Goal: Transaction & Acquisition: Obtain resource

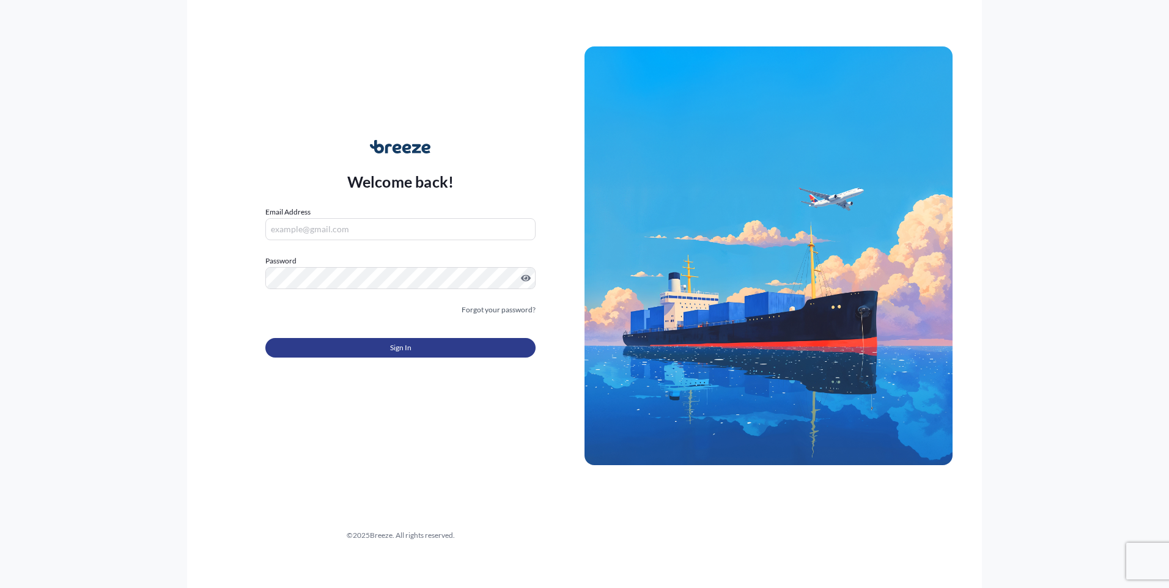
type input "[EMAIL_ADDRESS][DOMAIN_NAME]"
click at [368, 343] on button "Sign In" at bounding box center [400, 348] width 270 height 20
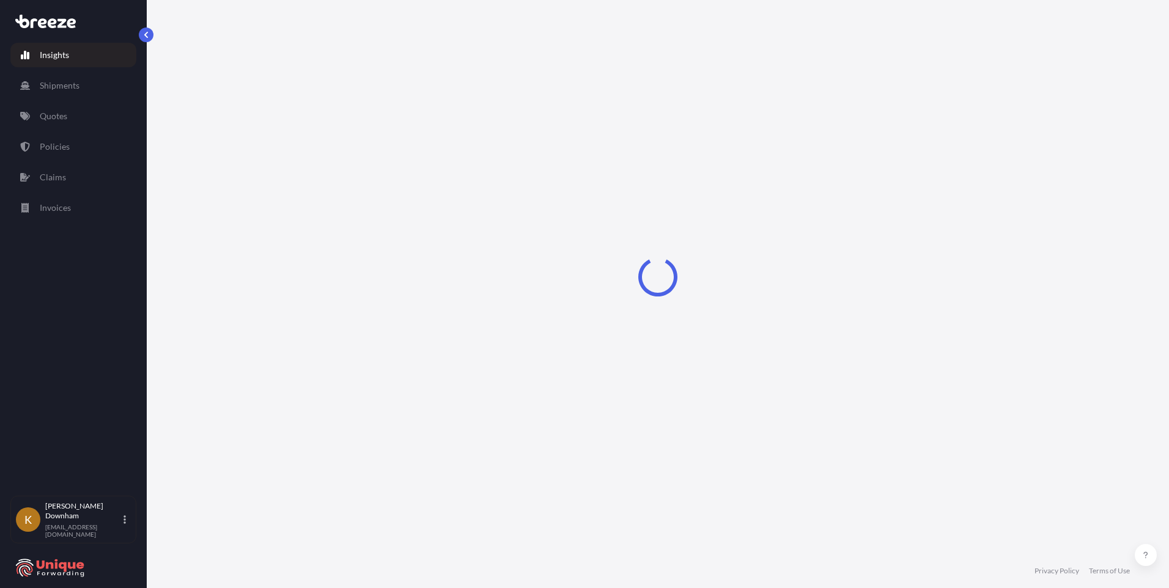
select select "2025"
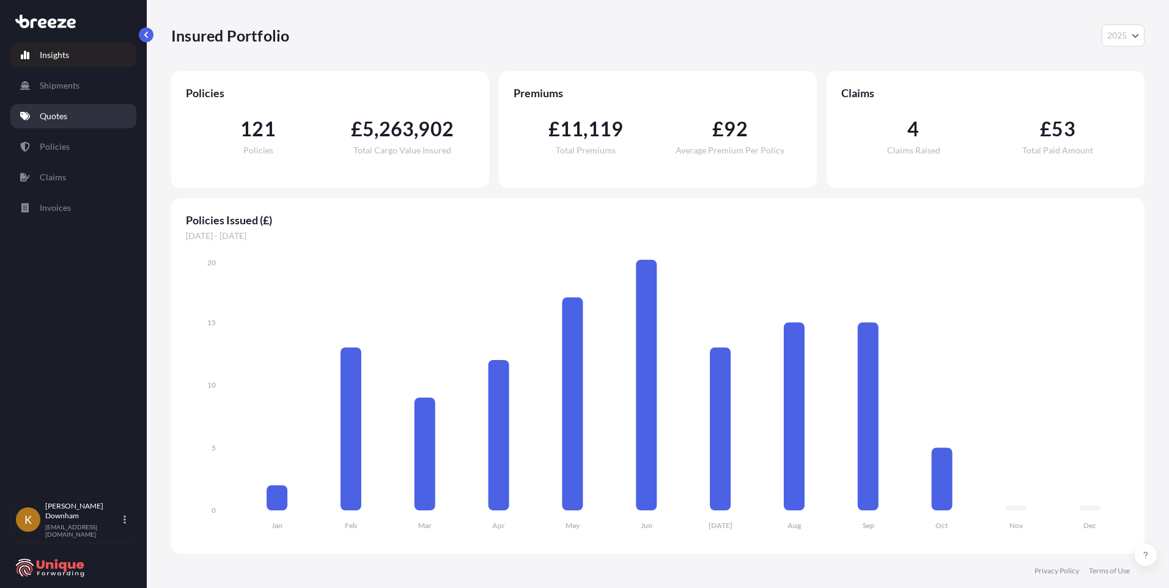
click at [54, 117] on p "Quotes" at bounding box center [54, 116] width 28 height 12
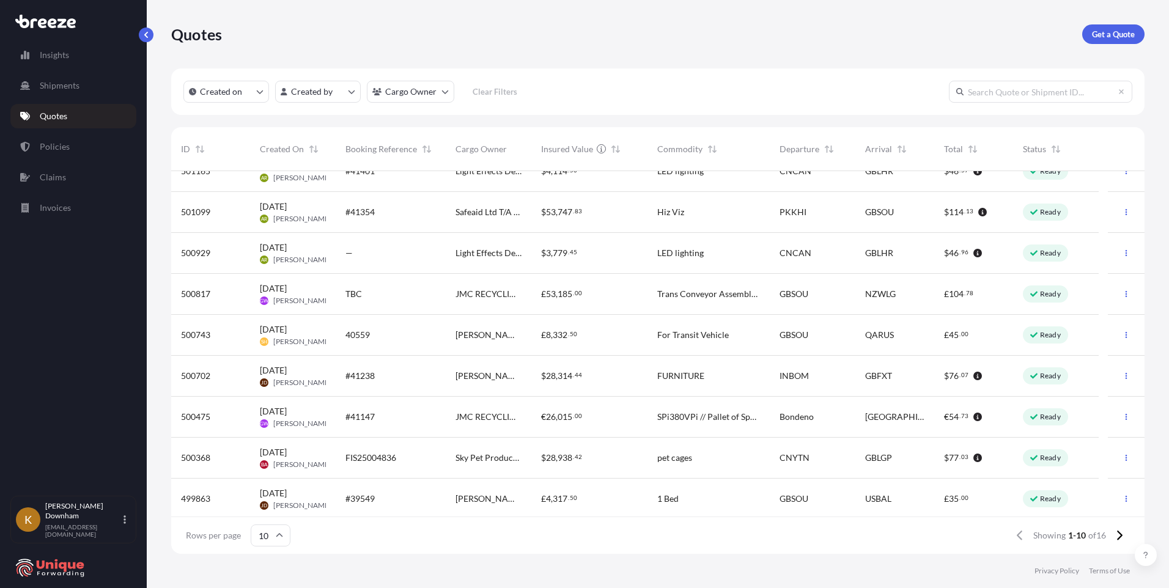
scroll to position [64, 0]
click at [421, 456] on div "FIS25004836" at bounding box center [390, 455] width 90 height 12
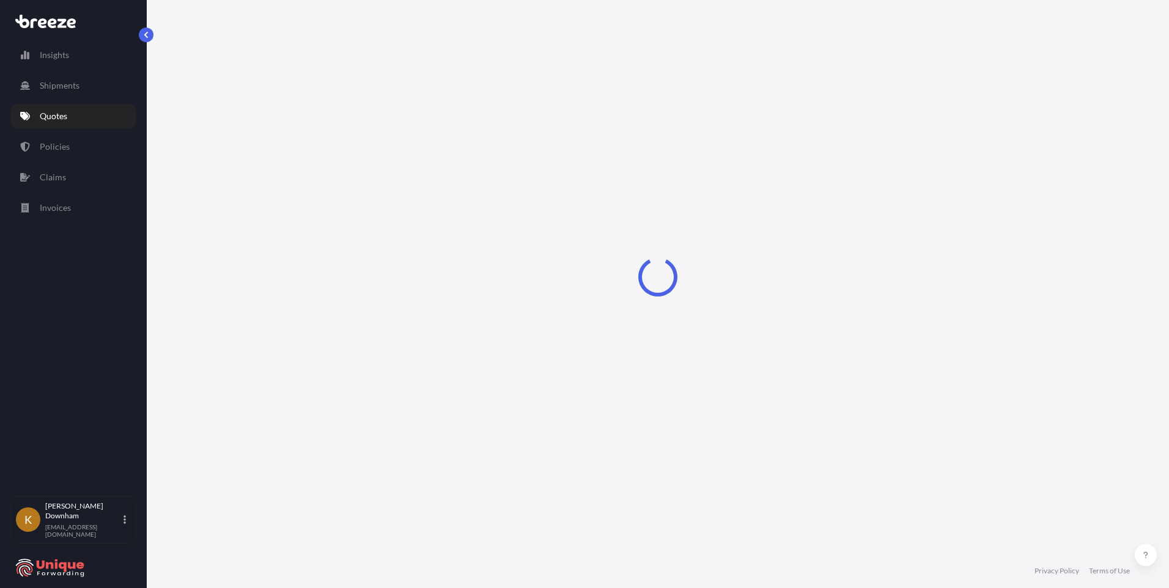
select select "Road"
select select "Sea"
select select "Road"
select select "2"
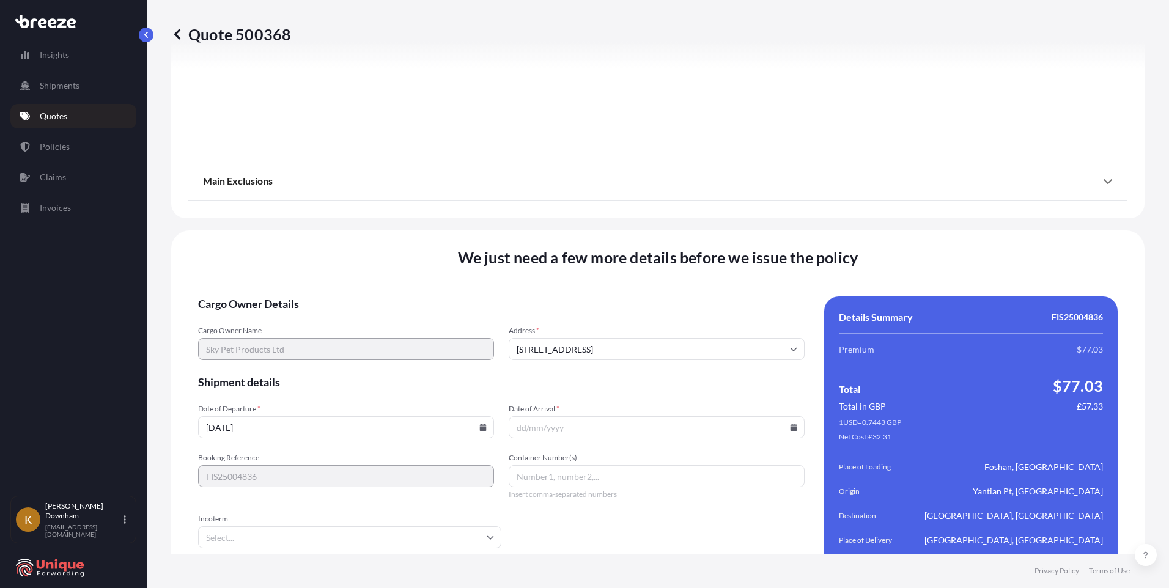
scroll to position [1632, 0]
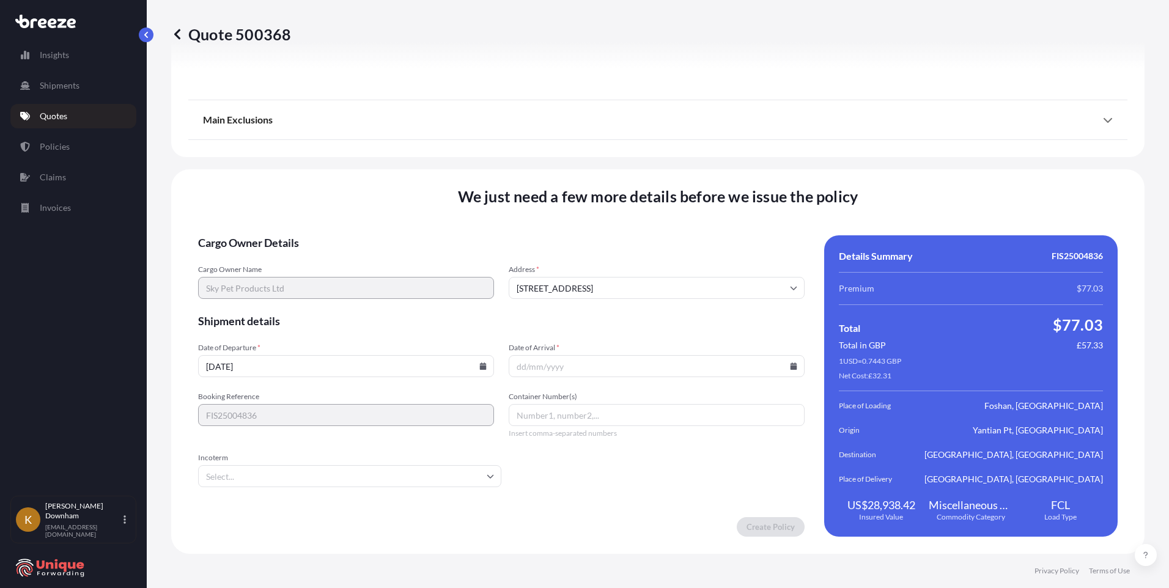
click at [480, 365] on icon at bounding box center [483, 365] width 7 height 7
click at [416, 211] on button "5" at bounding box center [406, 210] width 20 height 20
type input "[DATE]"
click at [790, 369] on icon at bounding box center [793, 365] width 7 height 7
click at [598, 167] on button at bounding box center [589, 177] width 20 height 20
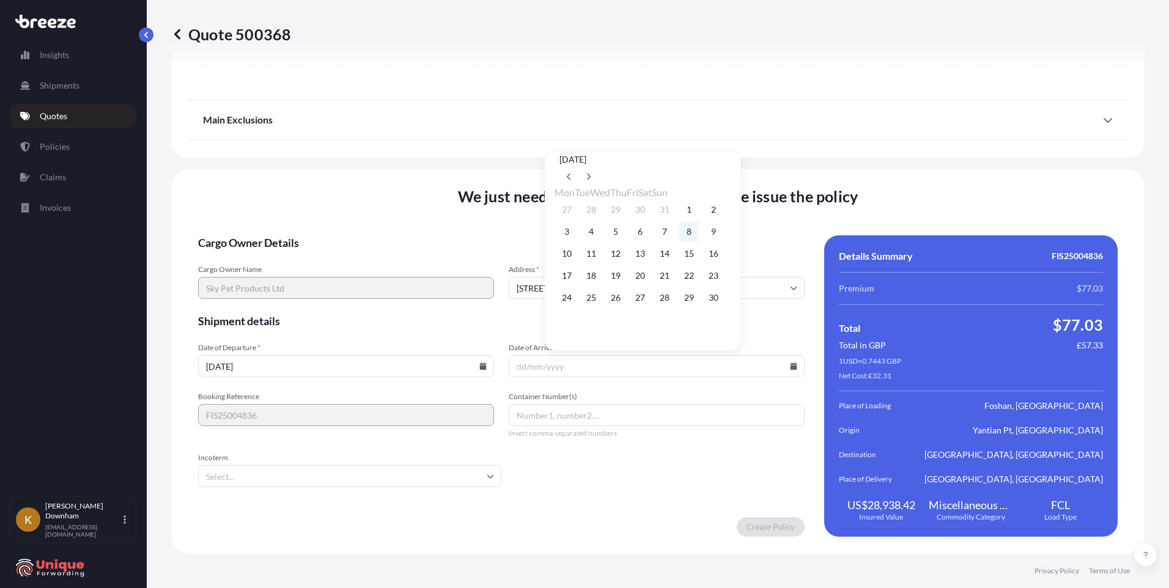
click at [699, 232] on button "8" at bounding box center [689, 232] width 20 height 20
type input "[DATE]"
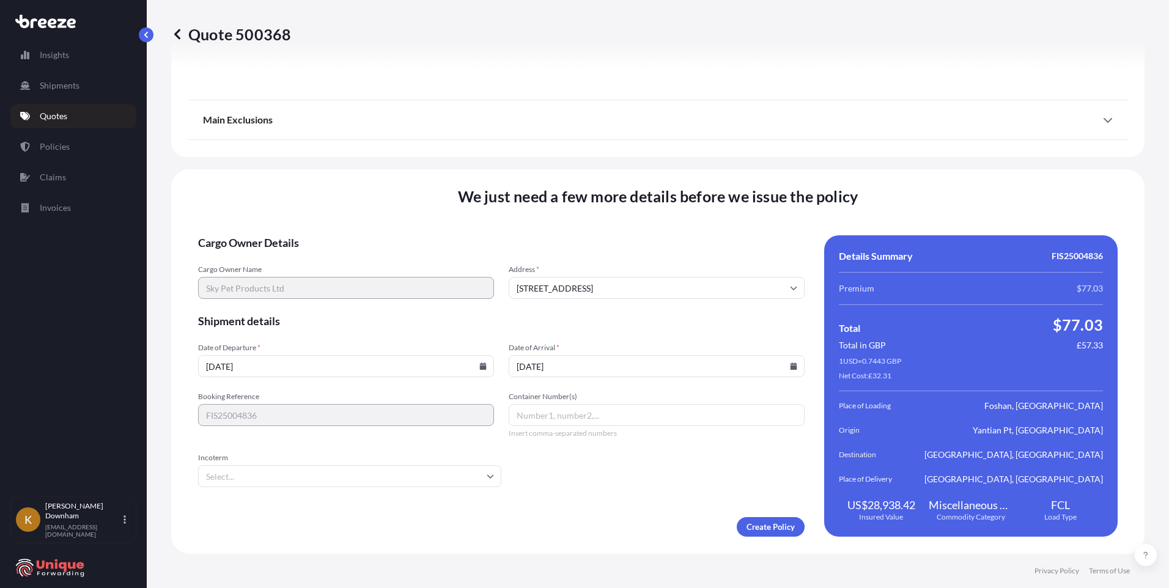
click at [295, 442] on form "Cargo Owner Details Cargo Owner Name Sky Pet Products Ltd Address * [GEOGRAPHIC…" at bounding box center [501, 385] width 606 height 301
click at [576, 420] on input "Container Number(s)" at bounding box center [656, 415] width 296 height 22
paste input "MRSU8260612"
type input "MRSU8260612"
click at [362, 477] on input "Incoterm" at bounding box center [349, 476] width 303 height 22
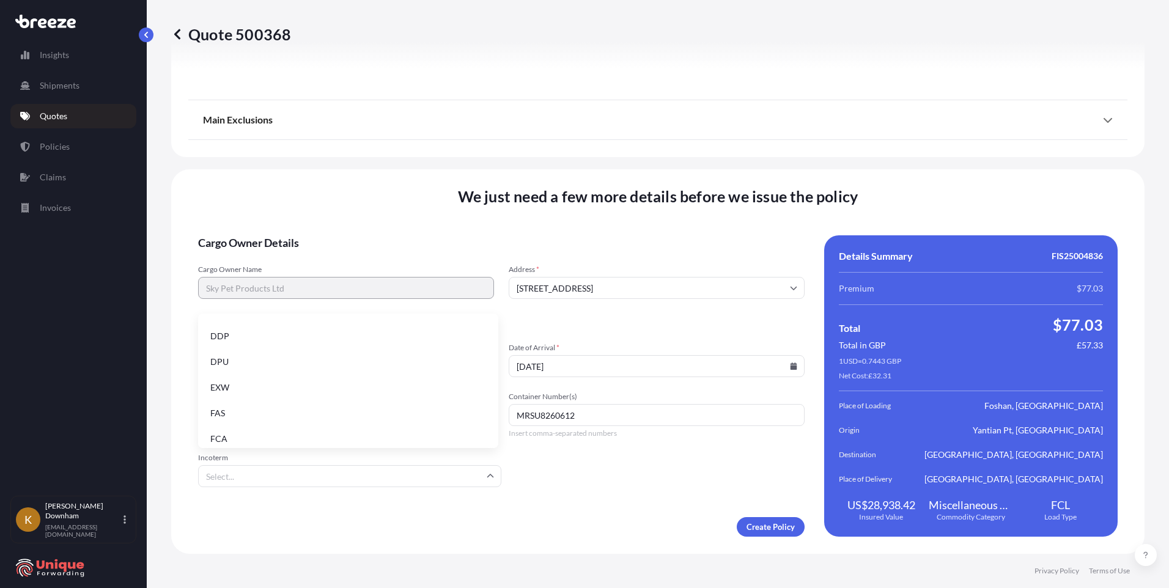
scroll to position [155, 0]
click at [266, 362] on li "EXW" at bounding box center [348, 354] width 290 height 23
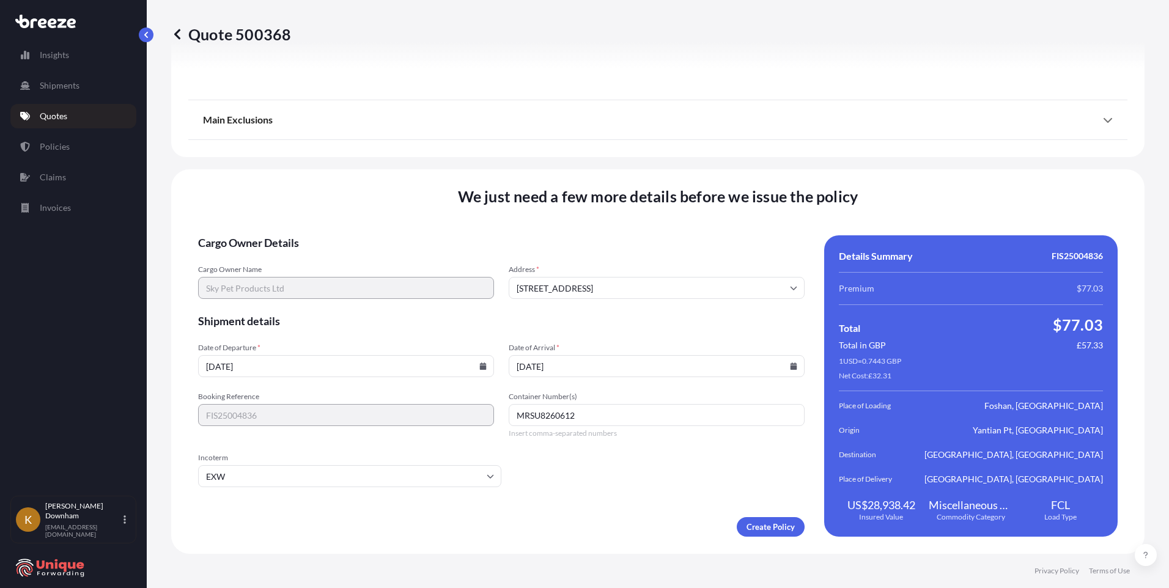
click at [599, 491] on form "Cargo Owner Details Cargo Owner Name Sky Pet Products Ltd Address * [GEOGRAPHIC…" at bounding box center [501, 385] width 606 height 301
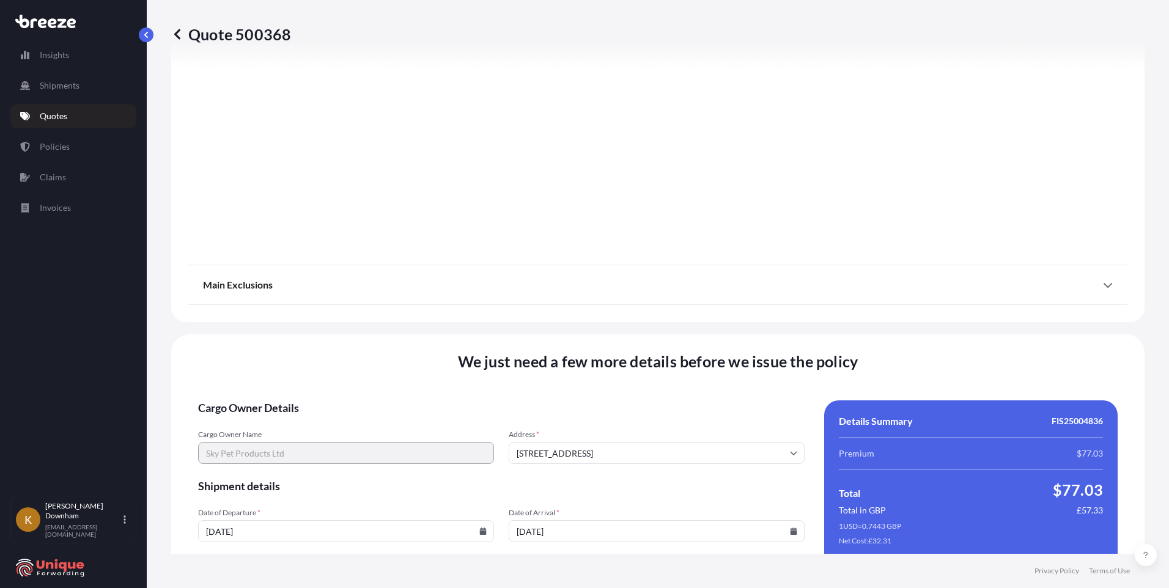
scroll to position [1632, 0]
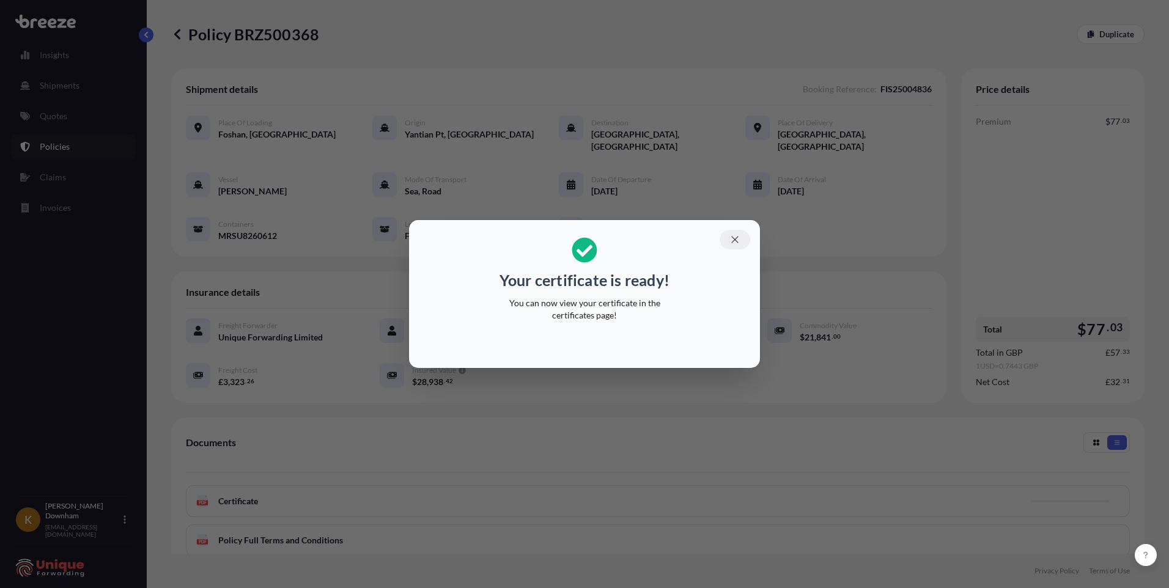
click at [732, 243] on icon "button" at bounding box center [734, 239] width 11 height 11
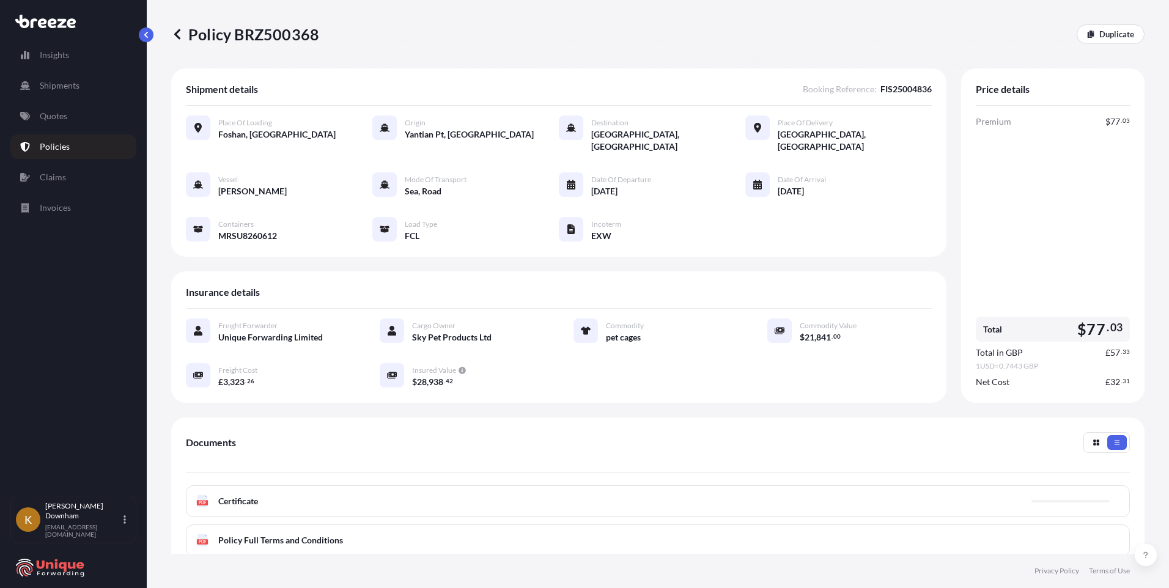
click at [479, 491] on div "PDF Certificate" at bounding box center [658, 501] width 944 height 32
click at [479, 491] on link "PDF Certificate [DATE]" at bounding box center [658, 501] width 944 height 32
click at [411, 255] on div "Shipment details Booking Reference : FIS25004836 Place of Loading [GEOGRAPHIC_D…" at bounding box center [558, 235] width 775 height 334
